Goal: Task Accomplishment & Management: Use online tool/utility

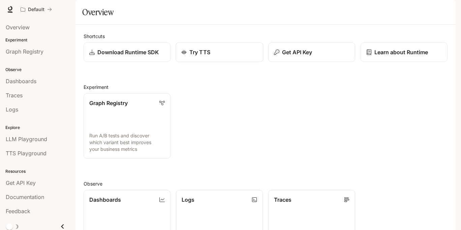
click at [204, 56] on p "Try TTS" at bounding box center [199, 52] width 21 height 8
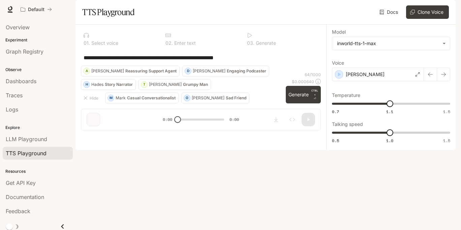
click at [318, 121] on div at bounding box center [200, 100] width 251 height 40
click at [304, 103] on button "Generate CTRL + ⏎" at bounding box center [303, 95] width 35 height 18
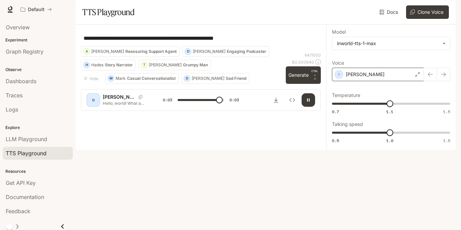
type input "*"
click at [370, 81] on div "Dennis" at bounding box center [378, 74] width 92 height 13
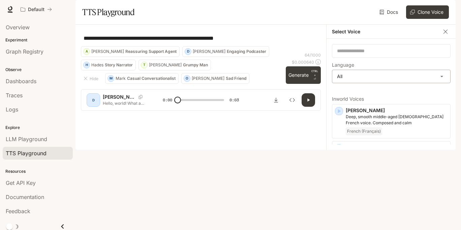
click at [365, 92] on body "**********" at bounding box center [230, 115] width 461 height 230
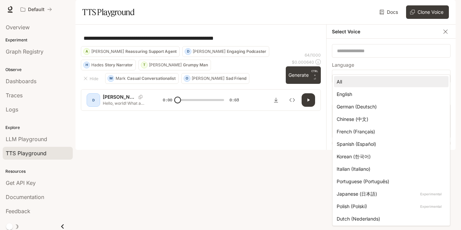
click at [280, 91] on div at bounding box center [230, 115] width 461 height 230
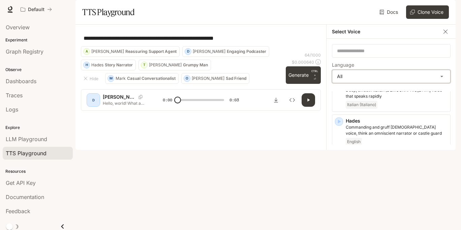
scroll to position [480, 0]
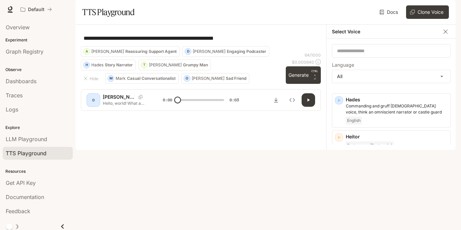
click at [447, 35] on icon "button" at bounding box center [445, 31] width 7 height 7
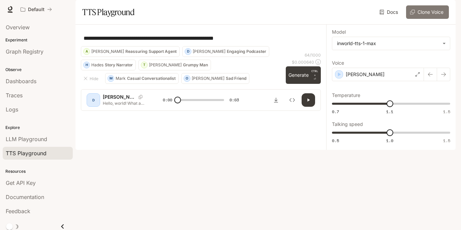
click at [424, 19] on button "Clone Voice" at bounding box center [427, 11] width 43 height 13
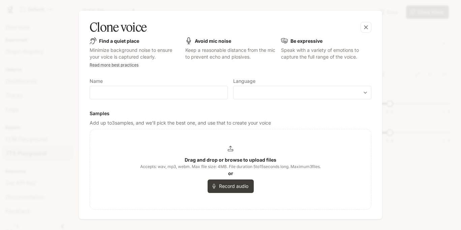
scroll to position [0, 0]
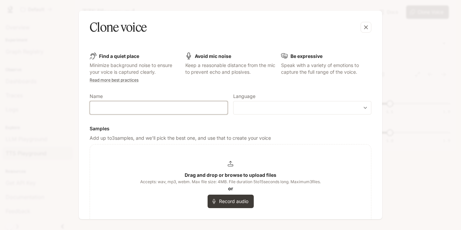
click at [169, 109] on input "text" at bounding box center [158, 107] width 137 height 7
type input "**"
click at [243, 110] on body "**********" at bounding box center [230, 115] width 461 height 230
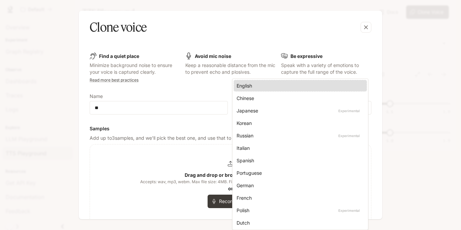
click at [251, 129] on ul "English Chinese Japanese Experimental Korean Russian Experimental Italian Spani…" at bounding box center [299, 154] width 135 height 151
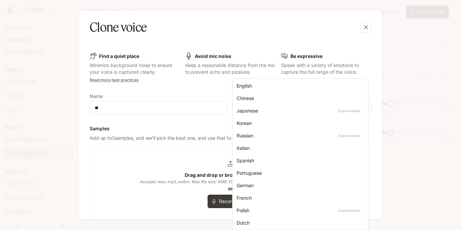
click at [245, 123] on div "Korean" at bounding box center [298, 123] width 125 height 7
type input "*****"
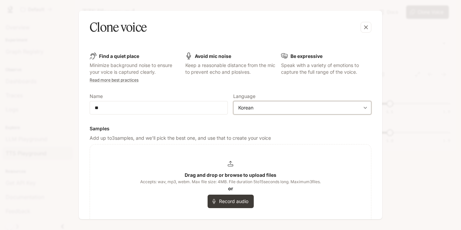
scroll to position [72, 0]
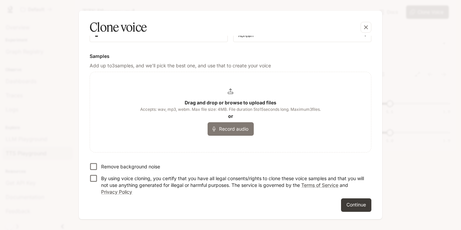
click at [226, 133] on button "Record audio" at bounding box center [230, 128] width 46 height 13
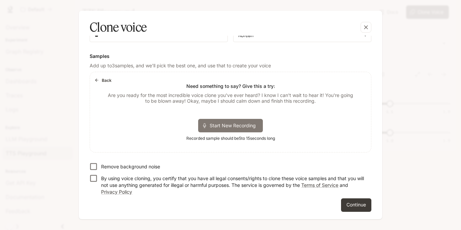
scroll to position [57, 0]
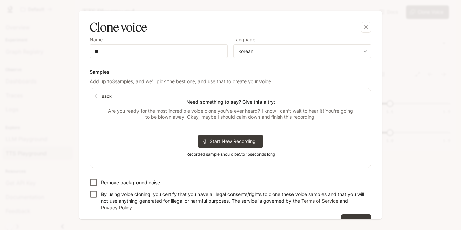
click at [102, 96] on button "Back" at bounding box center [104, 96] width 22 height 11
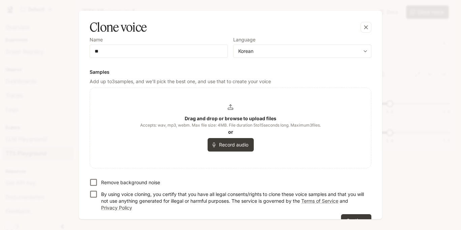
click at [222, 114] on div "Drag and drop or browse to upload files Accepts: wav, mp3, webm. Max file size:…" at bounding box center [230, 127] width 181 height 47
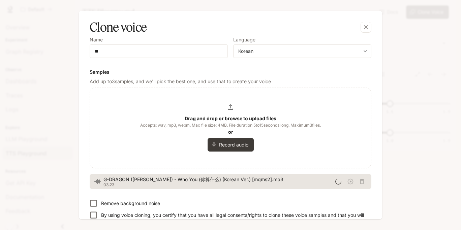
scroll to position [94, 0]
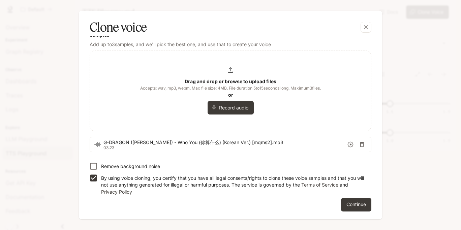
click at [347, 144] on icon "button" at bounding box center [350, 144] width 7 height 7
click at [348, 144] on icon "button" at bounding box center [351, 145] width 6 height 6
click at [351, 203] on button "Continue" at bounding box center [356, 204] width 30 height 13
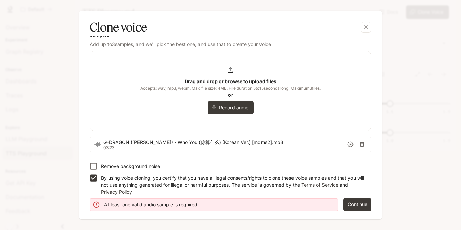
click at [360, 142] on icon "button" at bounding box center [361, 144] width 7 height 7
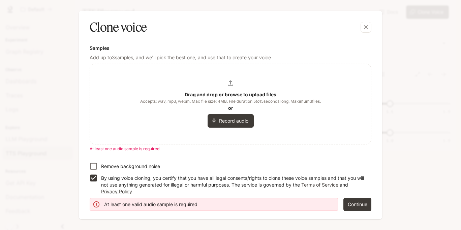
click at [208, 92] on b "Drag and drop or browse to upload files" at bounding box center [231, 95] width 92 height 6
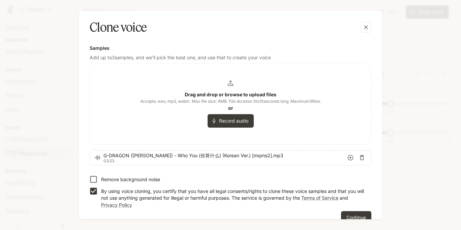
click at [360, 156] on icon "button" at bounding box center [362, 157] width 4 height 5
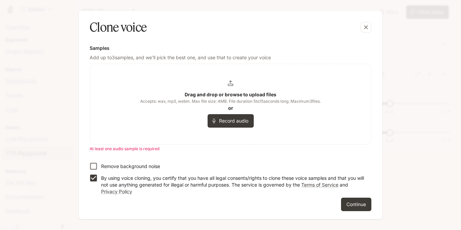
click at [225, 93] on b "Drag and drop or browse to upload files" at bounding box center [231, 95] width 92 height 6
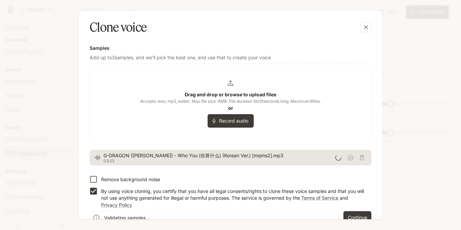
scroll to position [93, 0]
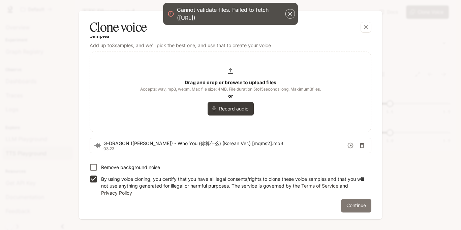
click at [349, 200] on button "Continue" at bounding box center [356, 205] width 30 height 13
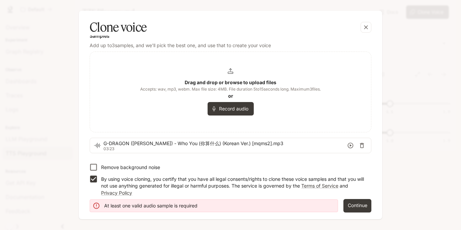
click at [358, 143] on icon "button" at bounding box center [361, 145] width 7 height 7
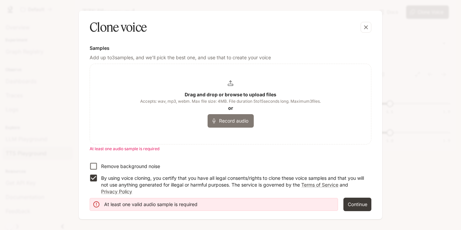
click at [225, 121] on button "Record audio" at bounding box center [230, 120] width 46 height 13
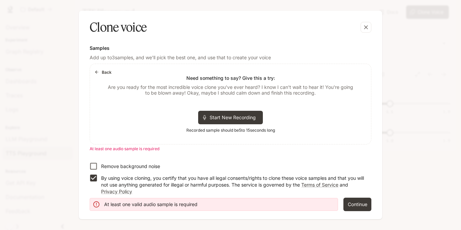
click at [225, 121] on div "Start New Recording" at bounding box center [230, 117] width 65 height 13
click at [197, 115] on span at bounding box center [195, 117] width 8 height 5
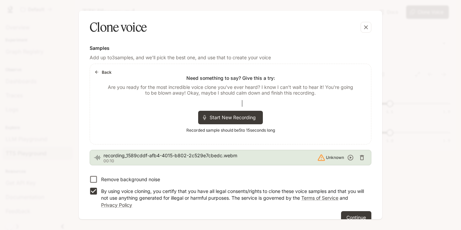
click at [359, 158] on icon "button" at bounding box center [361, 157] width 7 height 7
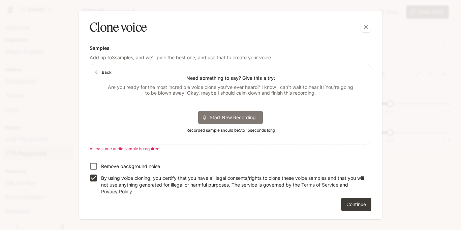
click at [235, 120] on span "Start New Recording" at bounding box center [234, 117] width 51 height 7
click at [197, 118] on div at bounding box center [196, 117] width 5 height 5
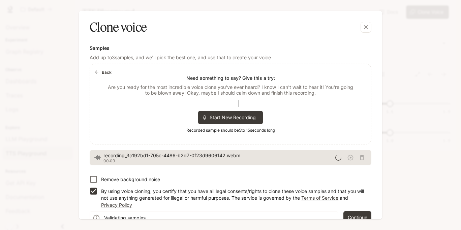
scroll to position [94, 0]
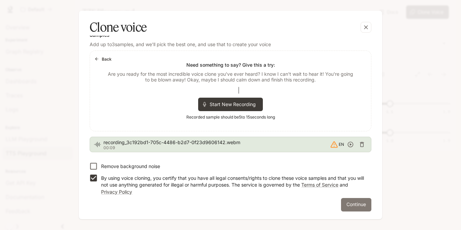
click at [348, 202] on button "Continue" at bounding box center [356, 204] width 30 height 13
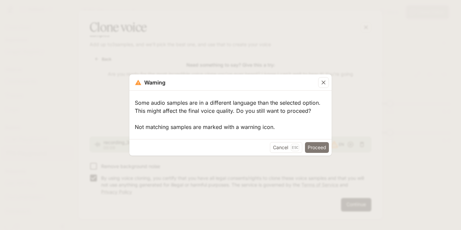
click at [313, 146] on button "Proceed" at bounding box center [317, 147] width 24 height 11
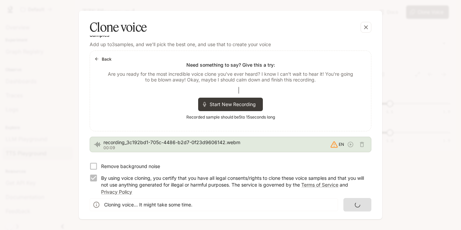
scroll to position [0, 0]
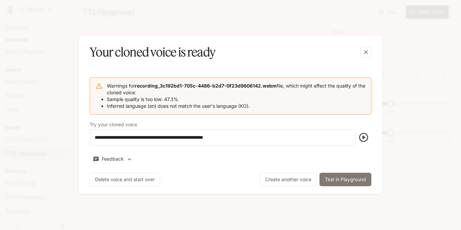
click at [344, 179] on button "Test in Playground" at bounding box center [345, 179] width 52 height 13
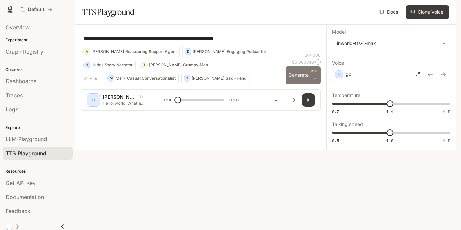
click at [302, 84] on button "Generate CTRL + ⏎" at bounding box center [303, 75] width 35 height 18
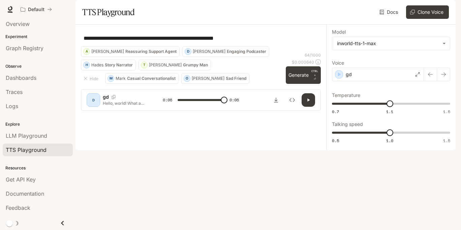
type input "*"
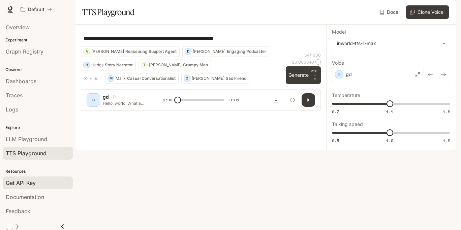
click at [36, 184] on span "Get API Key" at bounding box center [21, 183] width 30 height 8
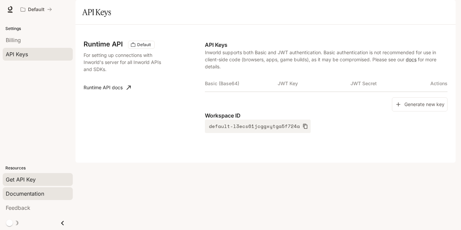
click at [25, 194] on span "Documentation" at bounding box center [25, 194] width 38 height 8
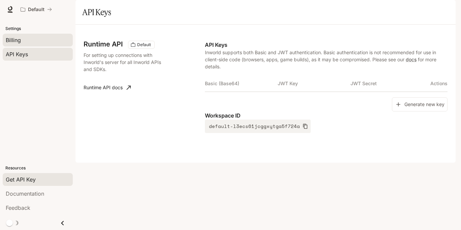
click at [30, 41] on div "Billing" at bounding box center [38, 40] width 64 height 8
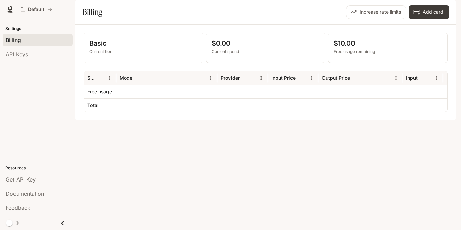
click at [210, 63] on div "$0.00 Current spend" at bounding box center [265, 48] width 119 height 30
click at [426, 19] on button "Add card" at bounding box center [429, 11] width 40 height 13
click at [8, 10] on icon at bounding box center [10, 9] width 7 height 7
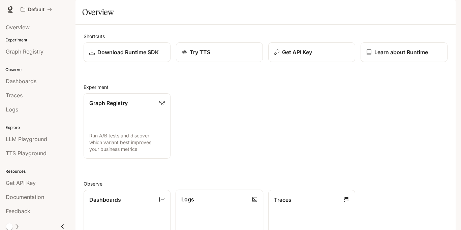
scroll to position [152, 0]
